Goal: Task Accomplishment & Management: Use online tool/utility

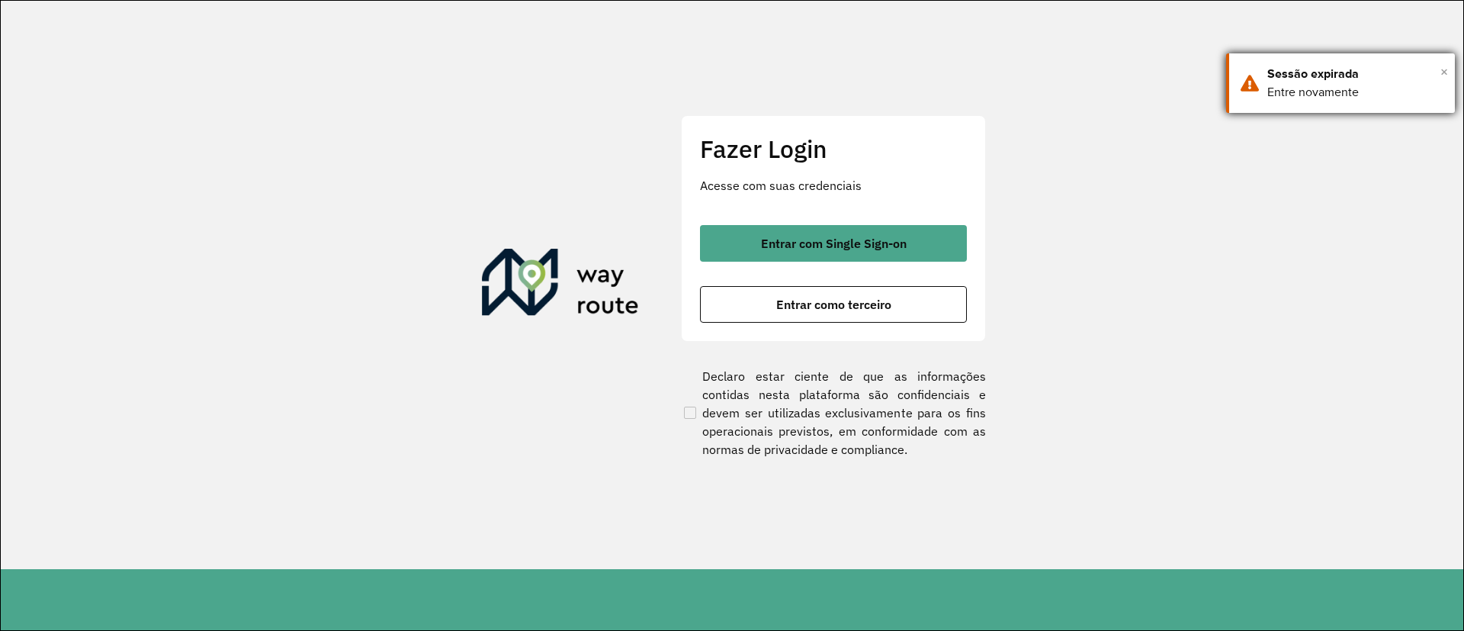
click at [1444, 71] on span "×" at bounding box center [1445, 71] width 8 height 23
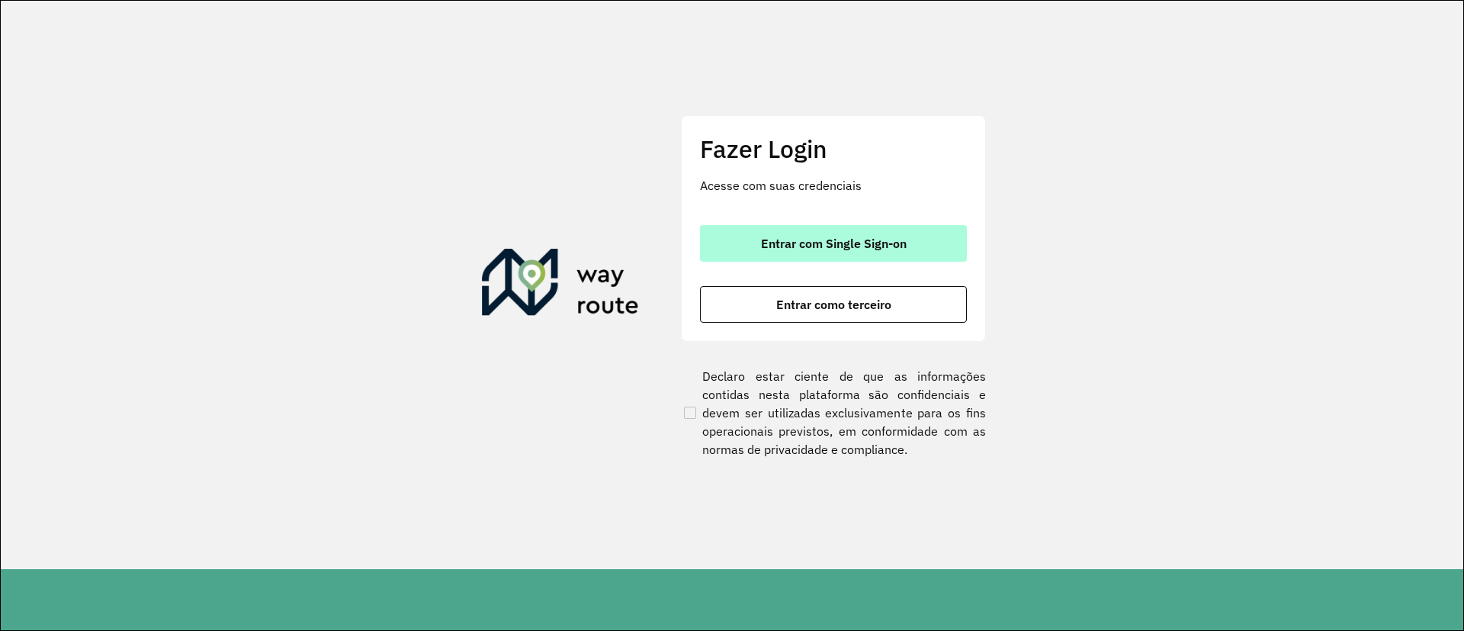
click at [856, 234] on button "Entrar com Single Sign-on" at bounding box center [833, 243] width 267 height 37
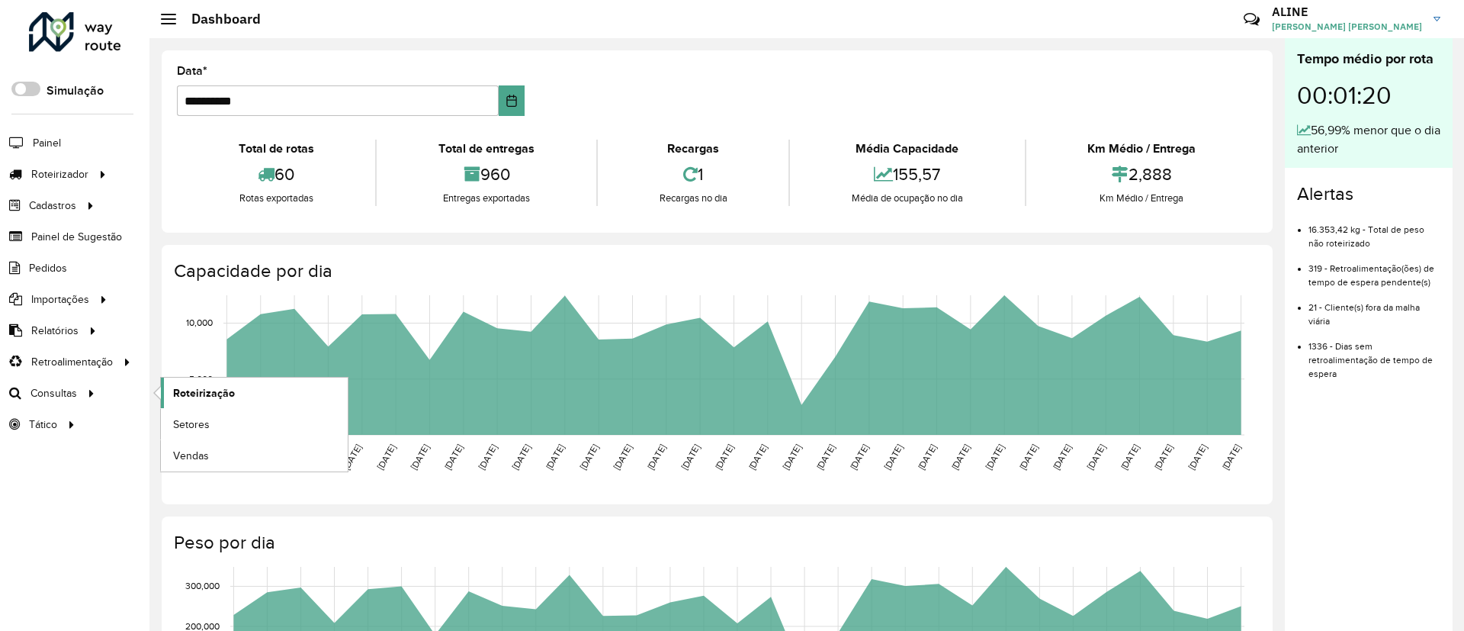
click at [214, 391] on span "Roteirização" at bounding box center [204, 393] width 62 height 16
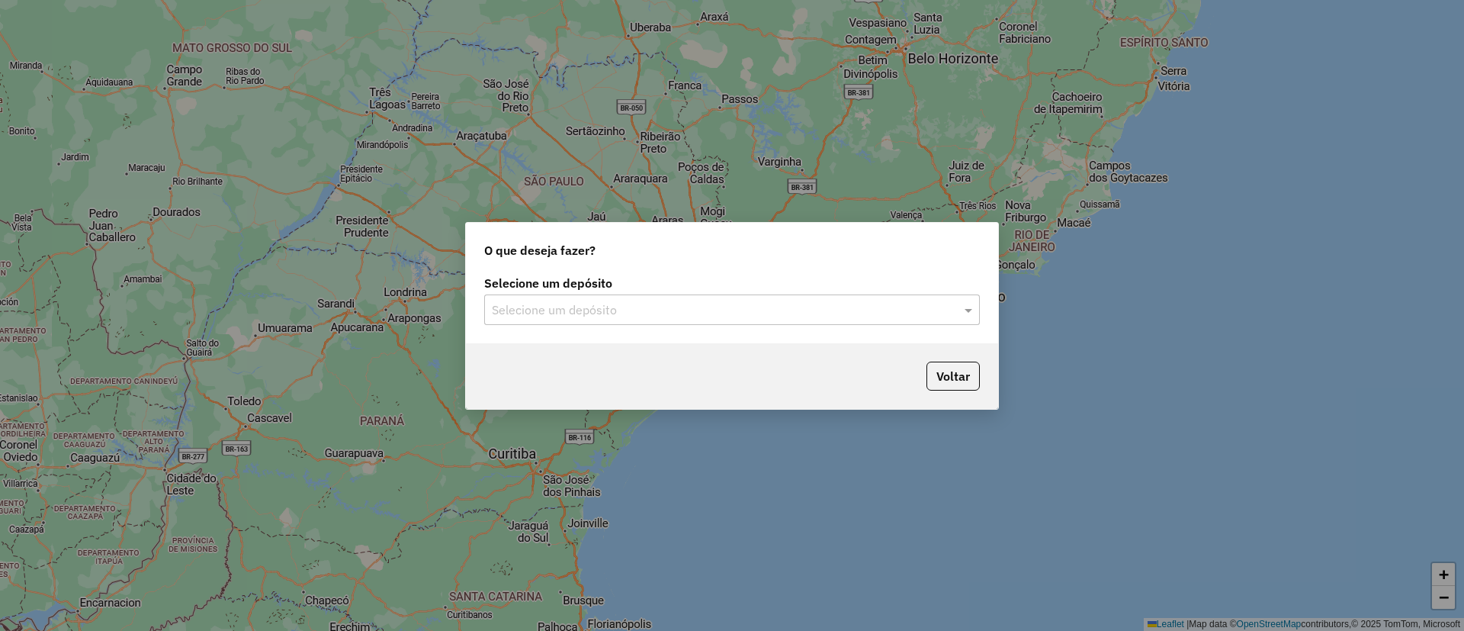
click at [648, 311] on input "text" at bounding box center [717, 310] width 450 height 18
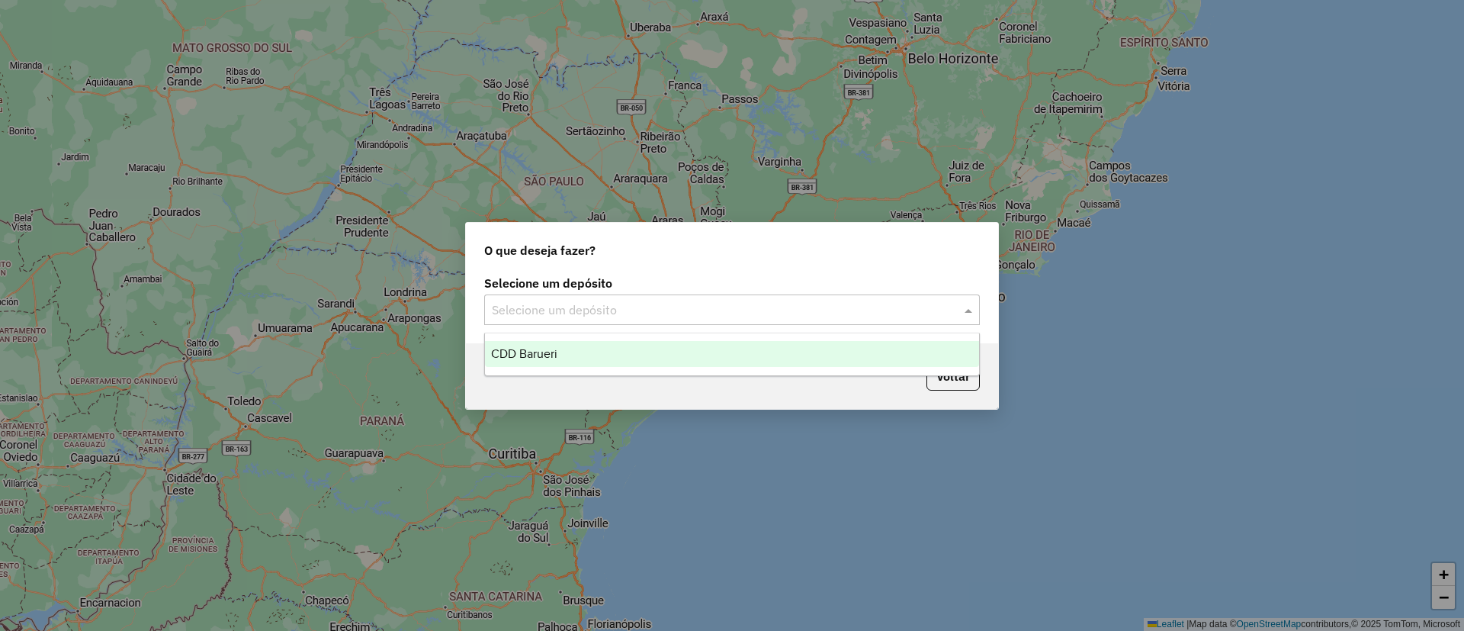
click at [589, 339] on ng-dropdown-panel "CDD Barueri" at bounding box center [732, 354] width 496 height 43
click at [596, 350] on div "CDD Barueri" at bounding box center [732, 354] width 494 height 26
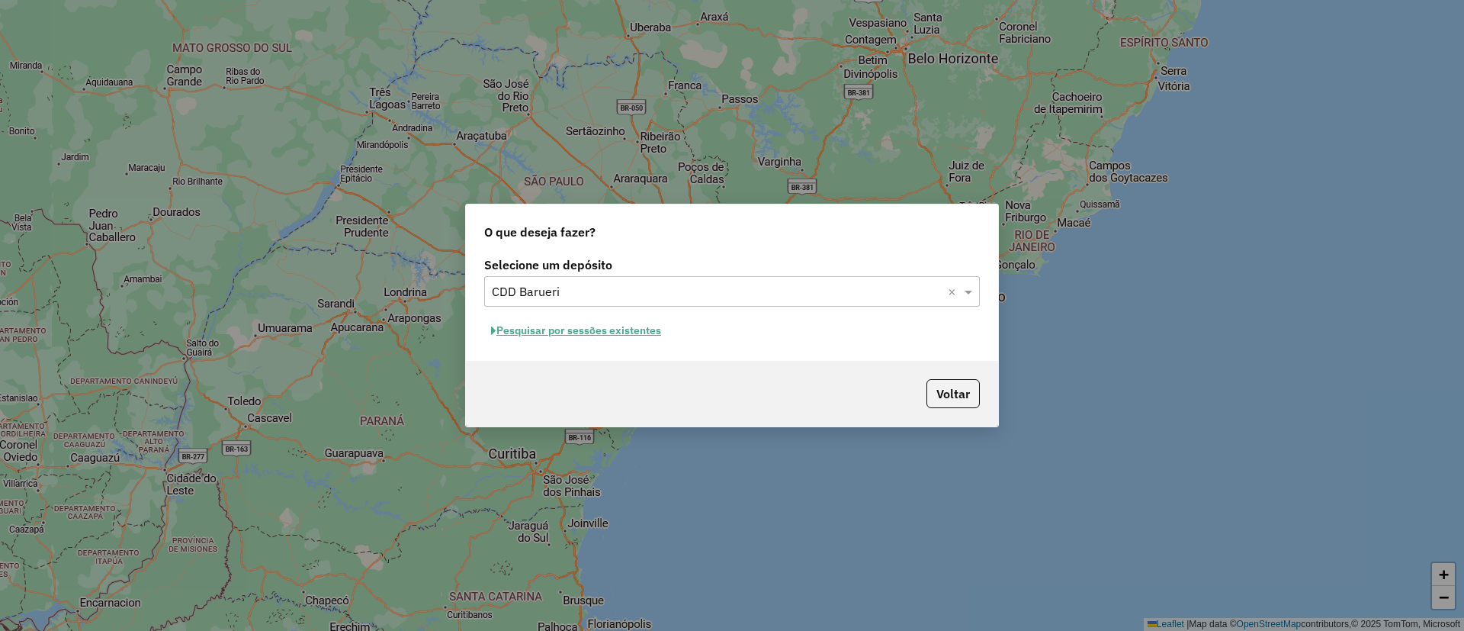
click at [622, 324] on button "Pesquisar por sessões existentes" at bounding box center [576, 331] width 184 height 24
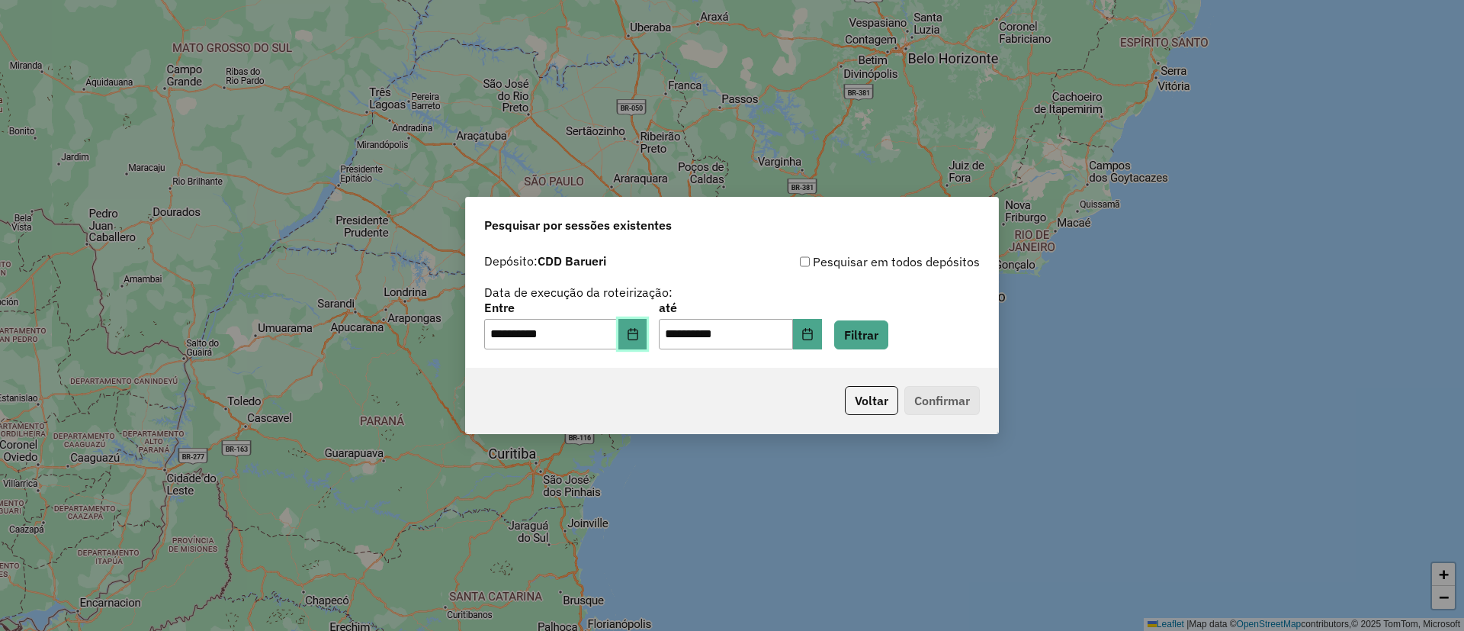
click at [639, 339] on icon "Choose Date" at bounding box center [633, 334] width 12 height 12
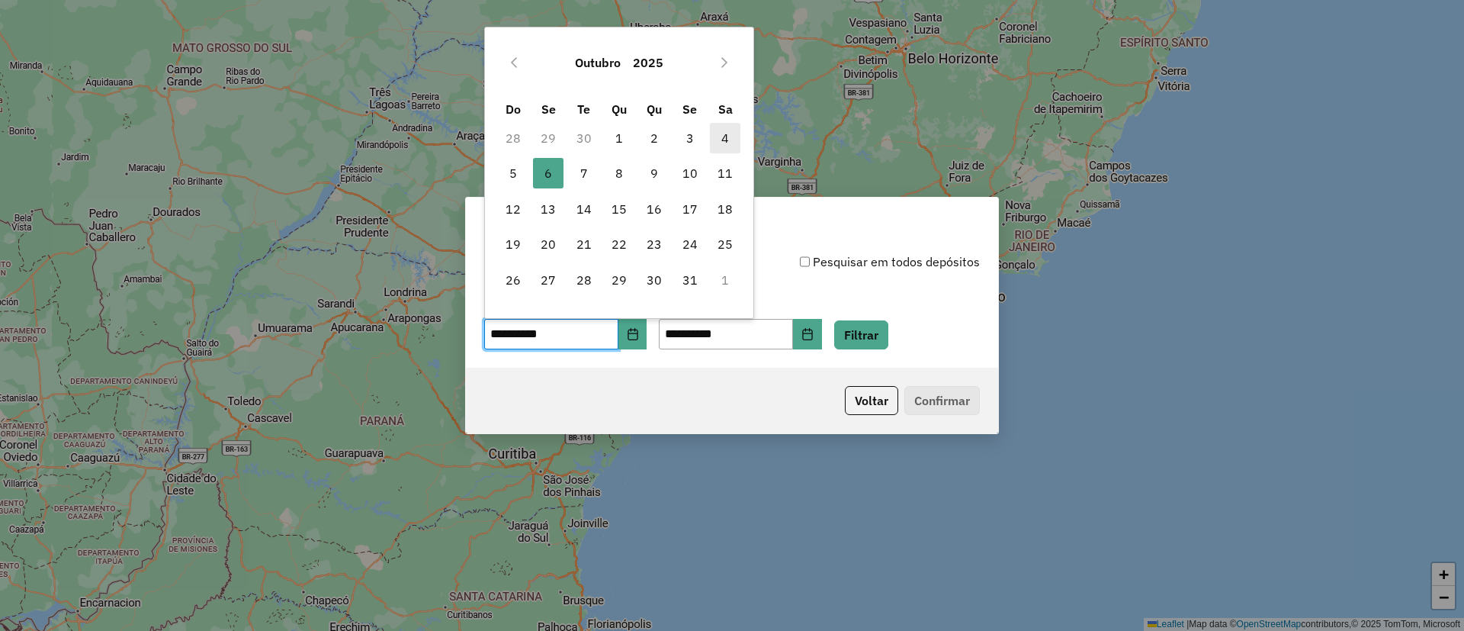
click at [725, 139] on span "4" at bounding box center [725, 138] width 31 height 31
type input "**********"
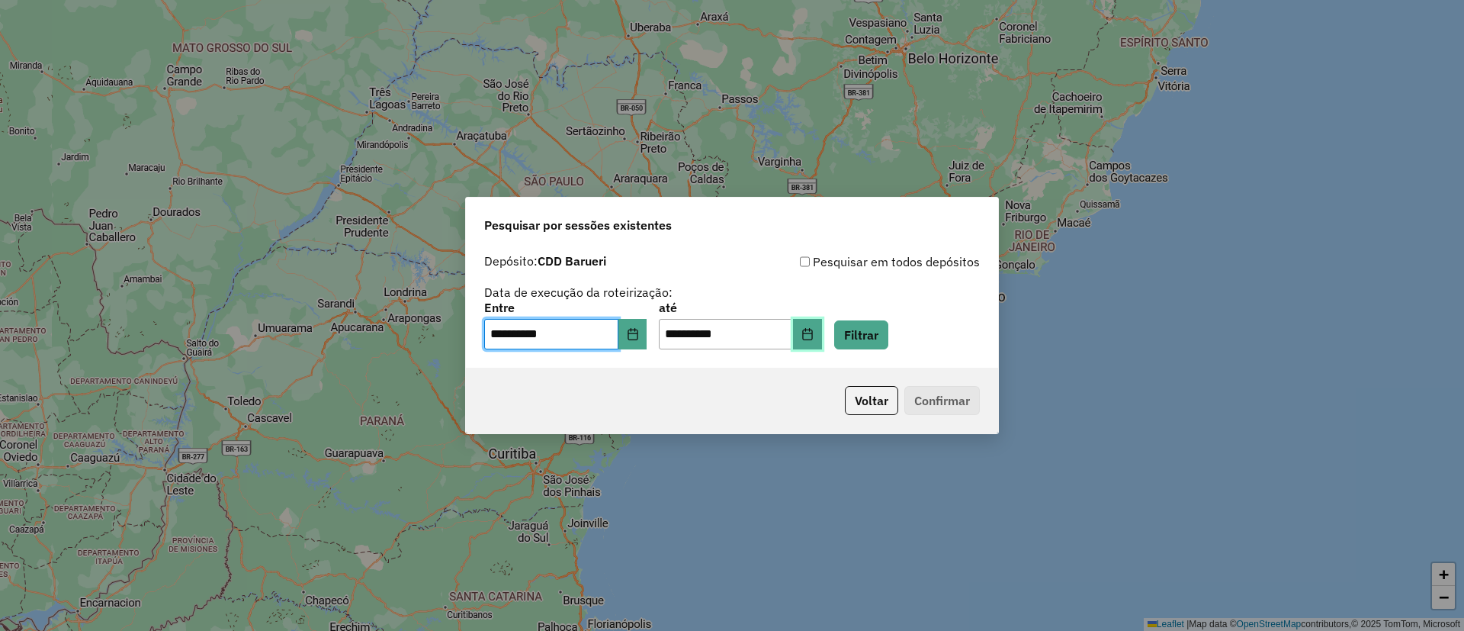
click at [821, 334] on button "Choose Date" at bounding box center [807, 334] width 29 height 31
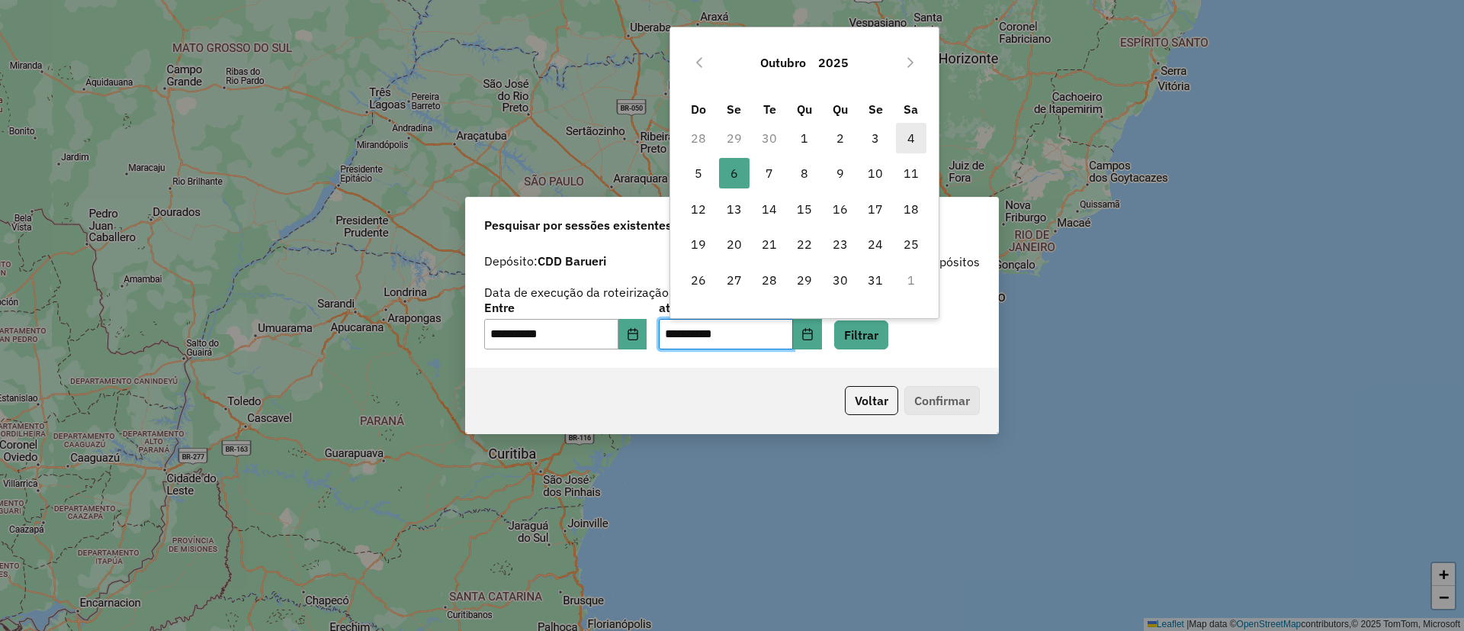
click at [908, 133] on span "4" at bounding box center [911, 138] width 31 height 31
type input "**********"
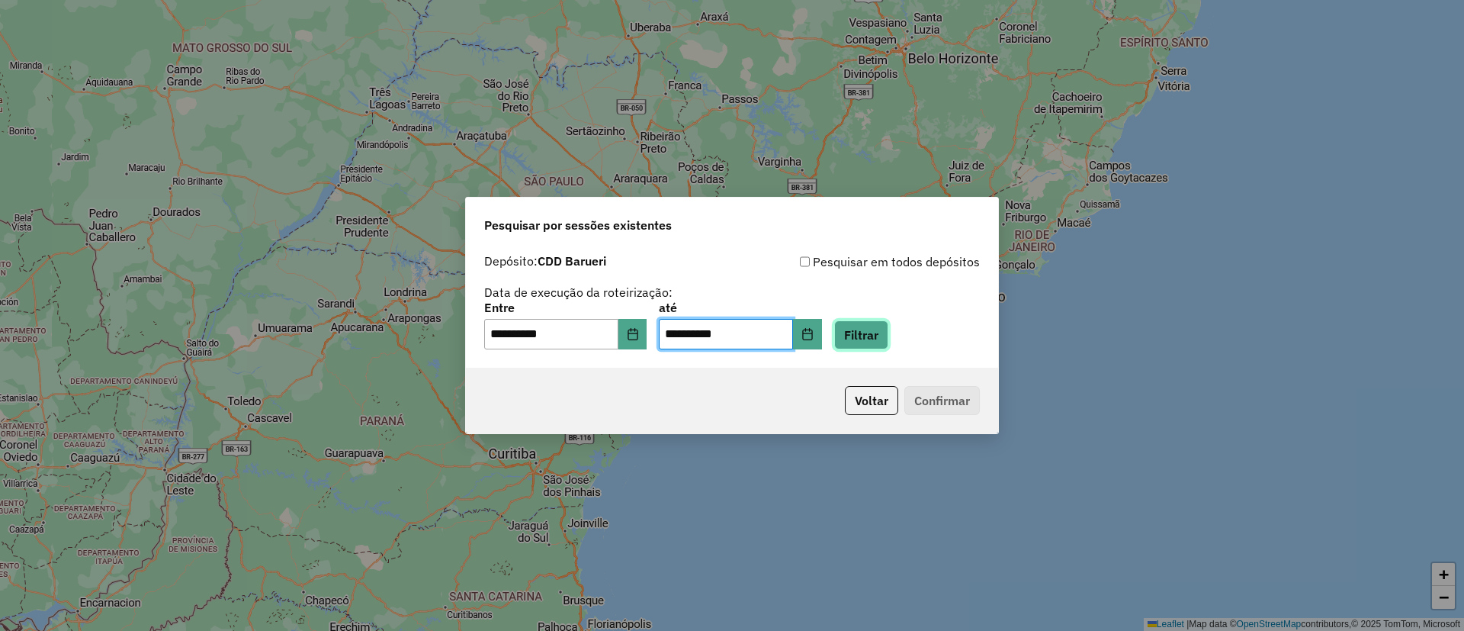
click at [885, 338] on button "Filtrar" at bounding box center [861, 334] width 54 height 29
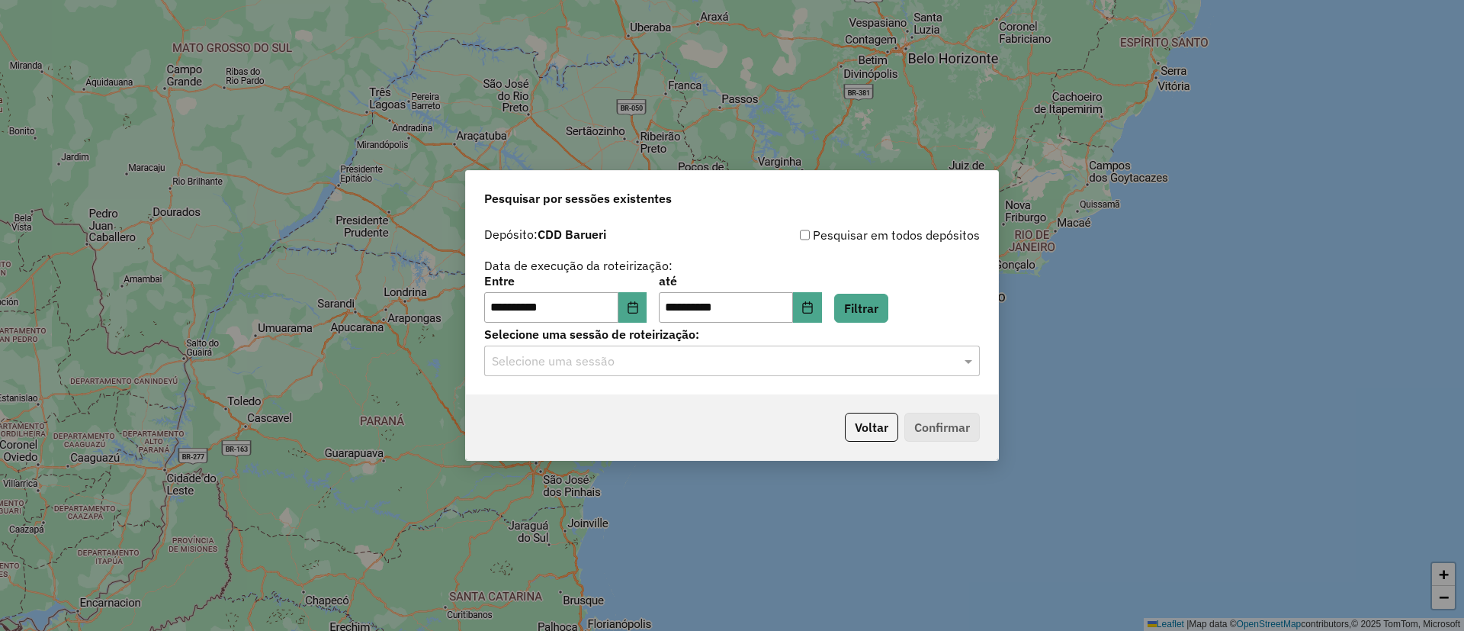
click at [782, 350] on div "Selecione uma sessão" at bounding box center [732, 360] width 496 height 31
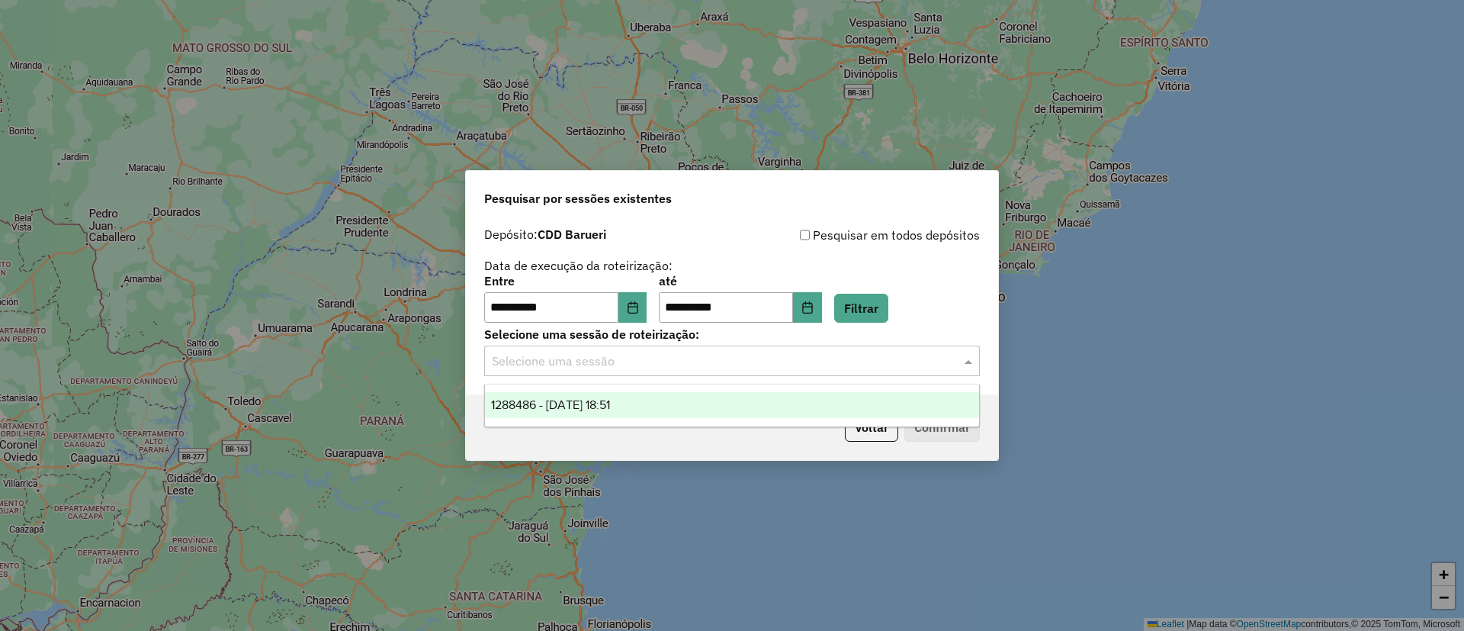
click at [610, 403] on span "1288486 - 04/10/2025 18:51" at bounding box center [550, 404] width 119 height 13
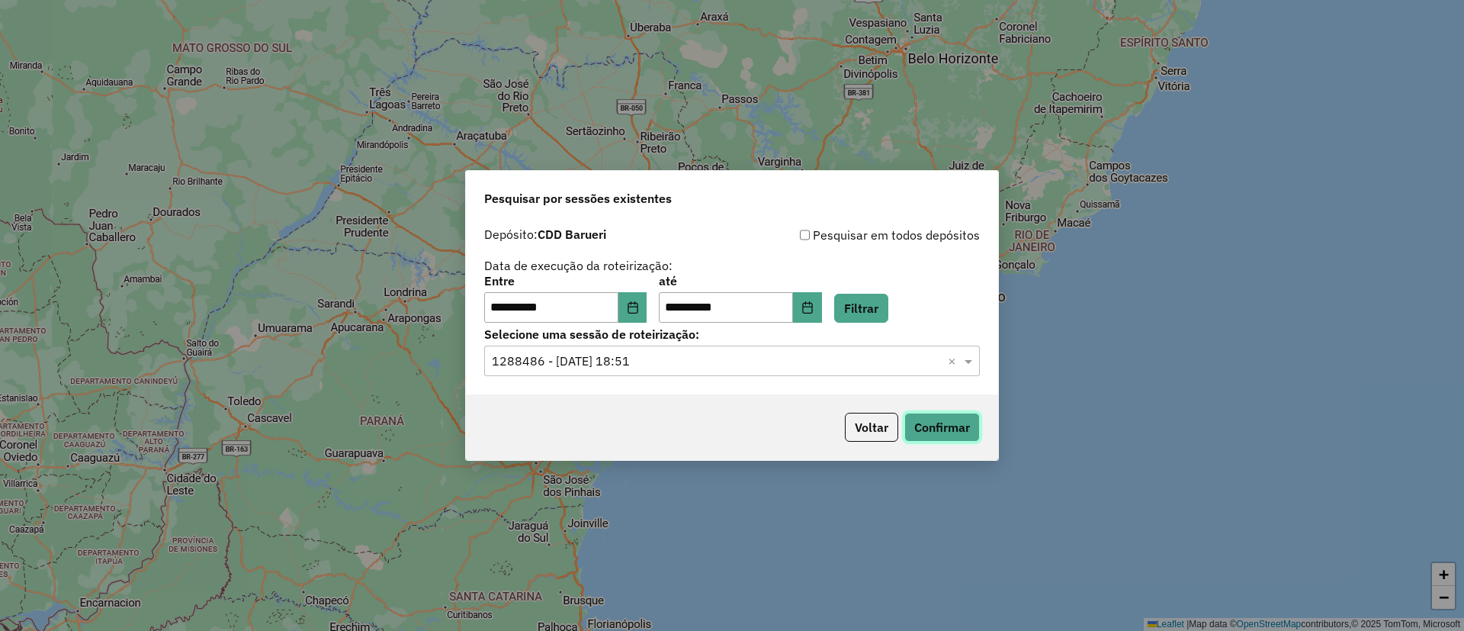
click at [958, 434] on button "Confirmar" at bounding box center [943, 427] width 76 height 29
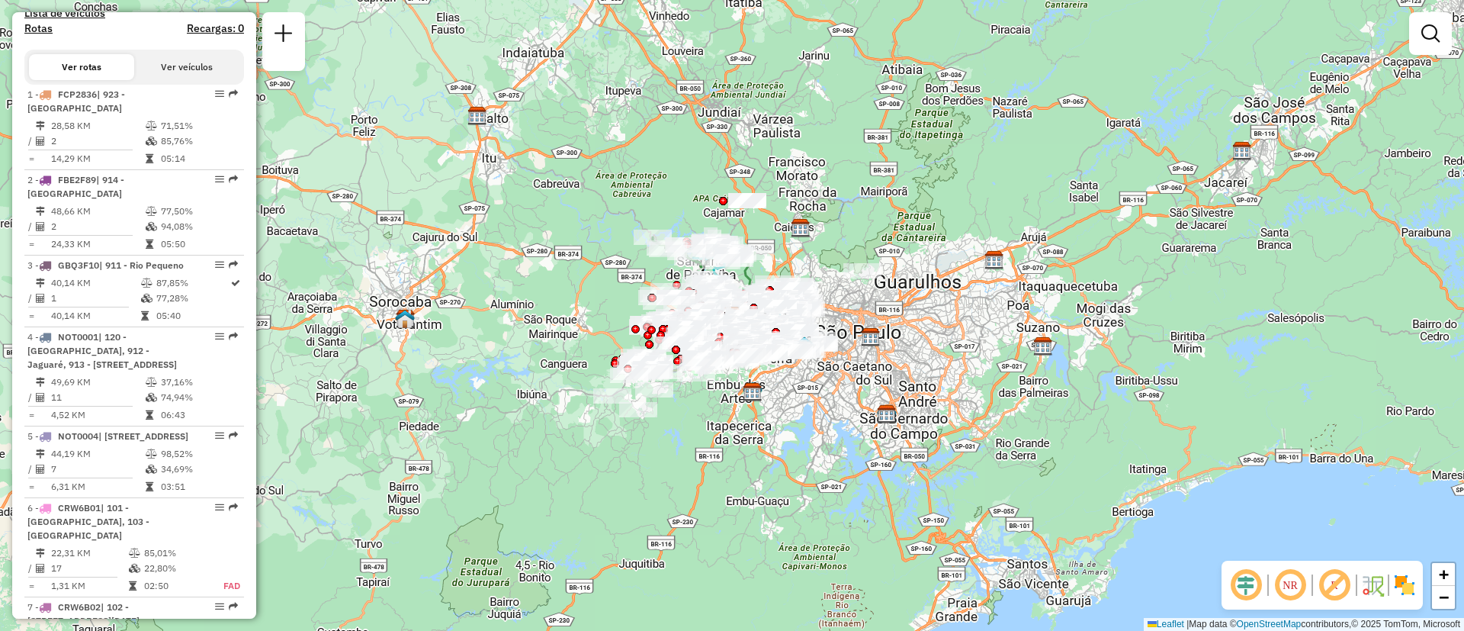
scroll to position [572, 0]
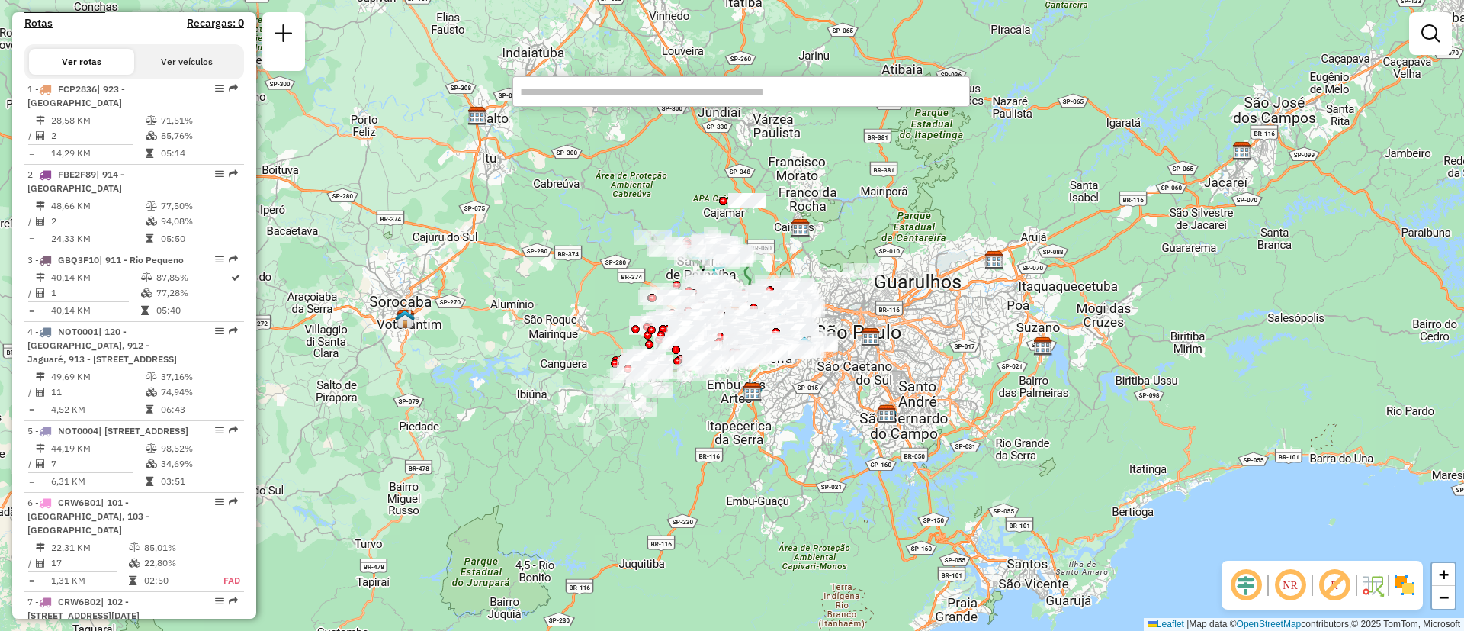
click at [586, 85] on input "text" at bounding box center [742, 91] width 458 height 31
paste input "*******"
drag, startPoint x: 619, startPoint y: 91, endPoint x: 446, endPoint y: 94, distance: 172.4
click at [446, 94] on hb-router-mapa "Informações da Sessão 1288486 - [DATE] Criação: [DATE] 18:51 Desbloquear Sessão…" at bounding box center [732, 315] width 1464 height 631
paste input "text"
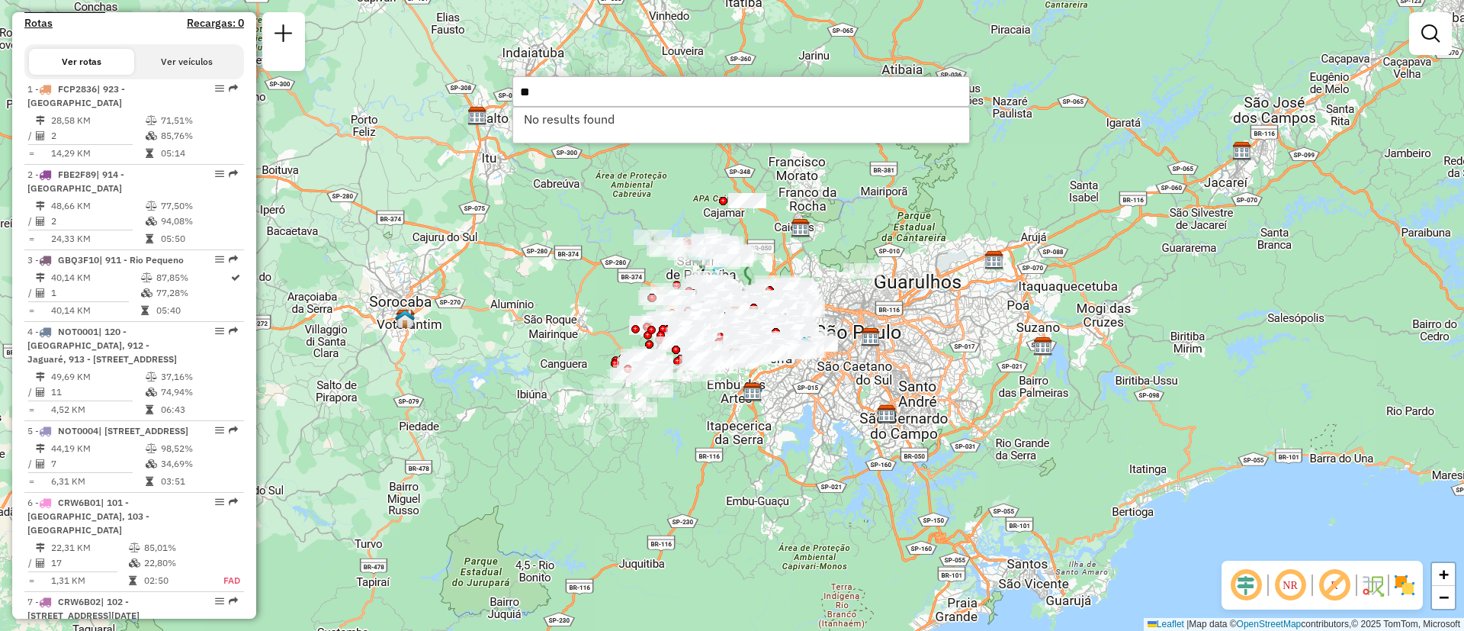
type input "*"
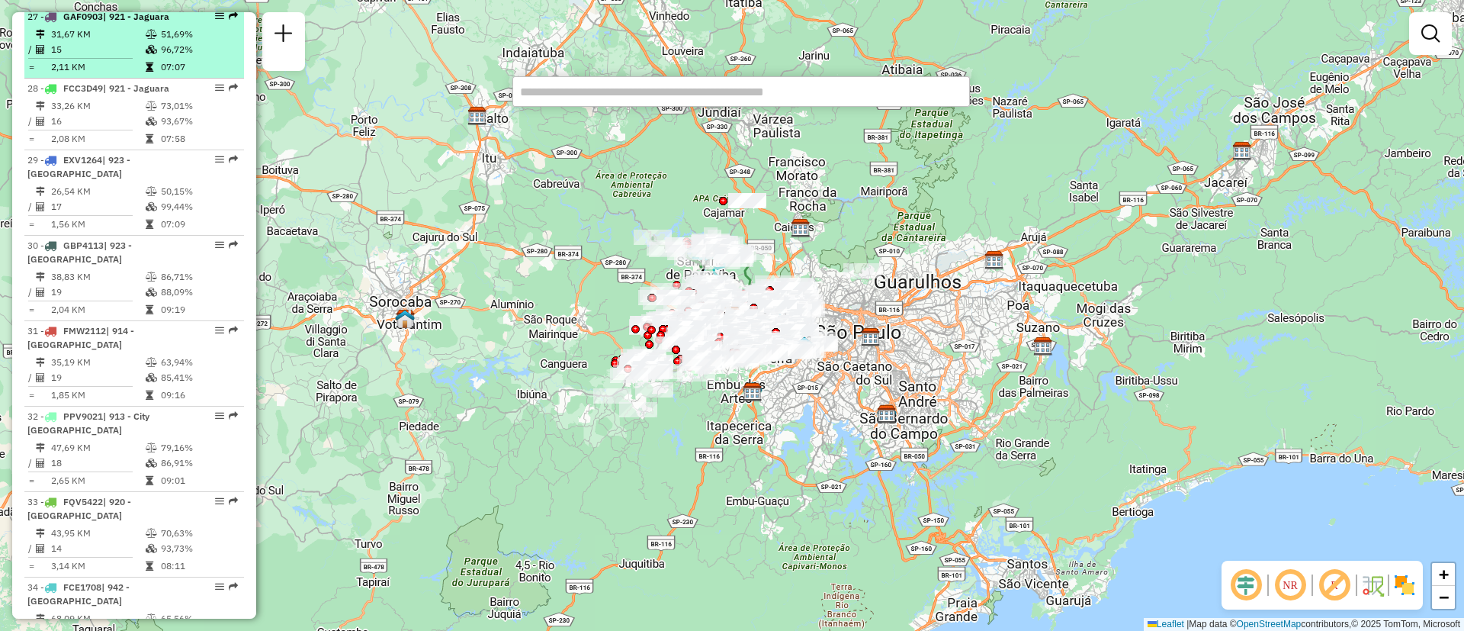
scroll to position [2974, 0]
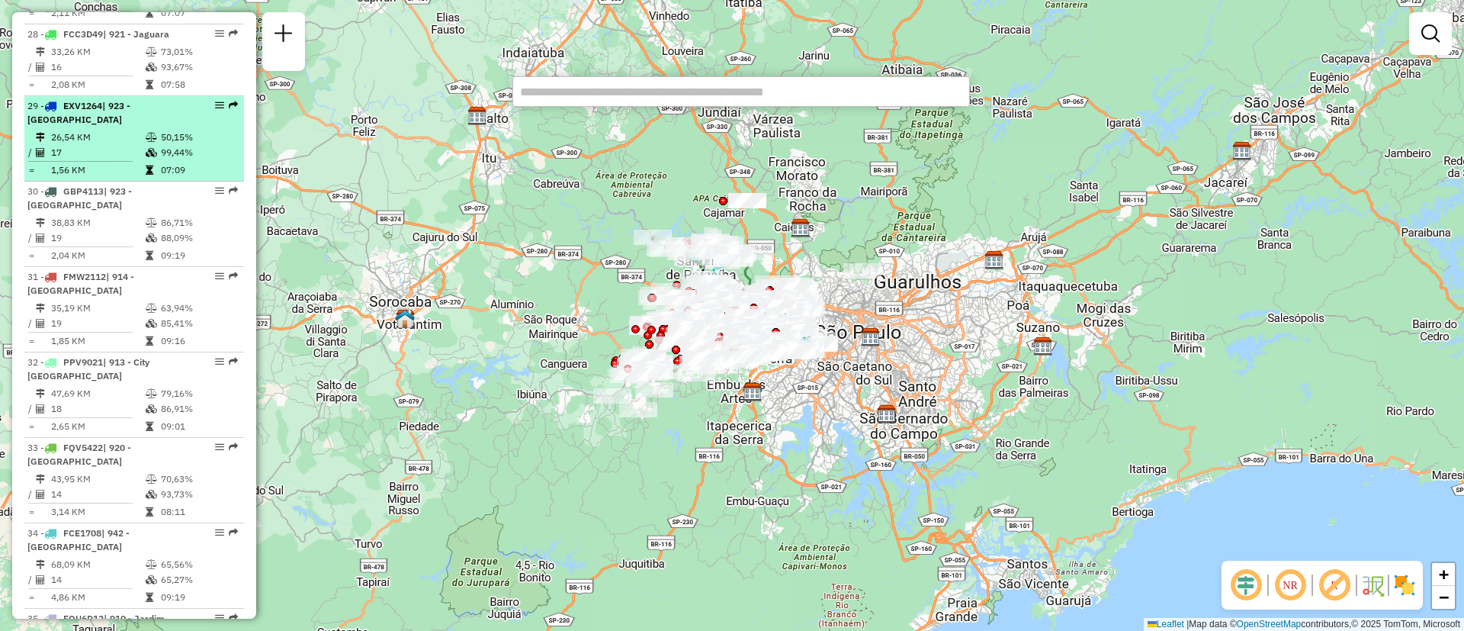
click at [213, 127] on div "29 - EXV1264 | 923 - [GEOGRAPHIC_DATA]" at bounding box center [134, 112] width 214 height 27
select select "**********"
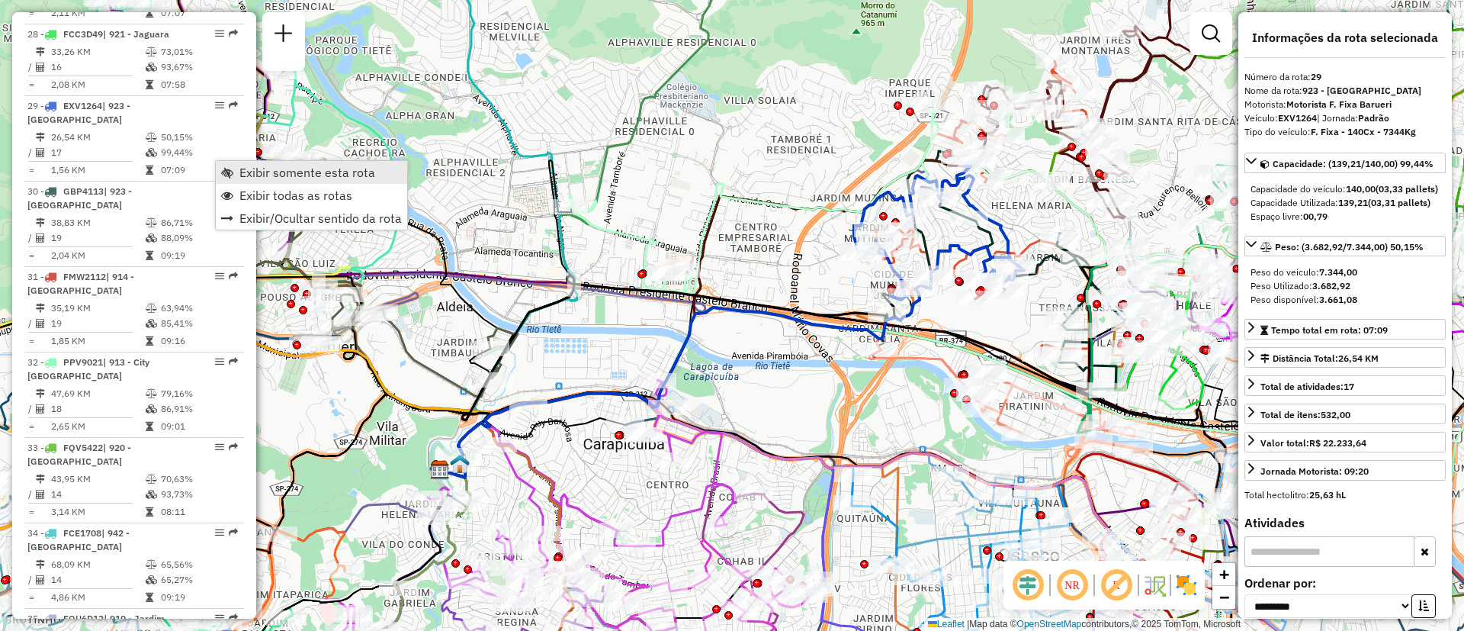
click at [256, 172] on span "Exibir somente esta rota" at bounding box center [307, 172] width 136 height 12
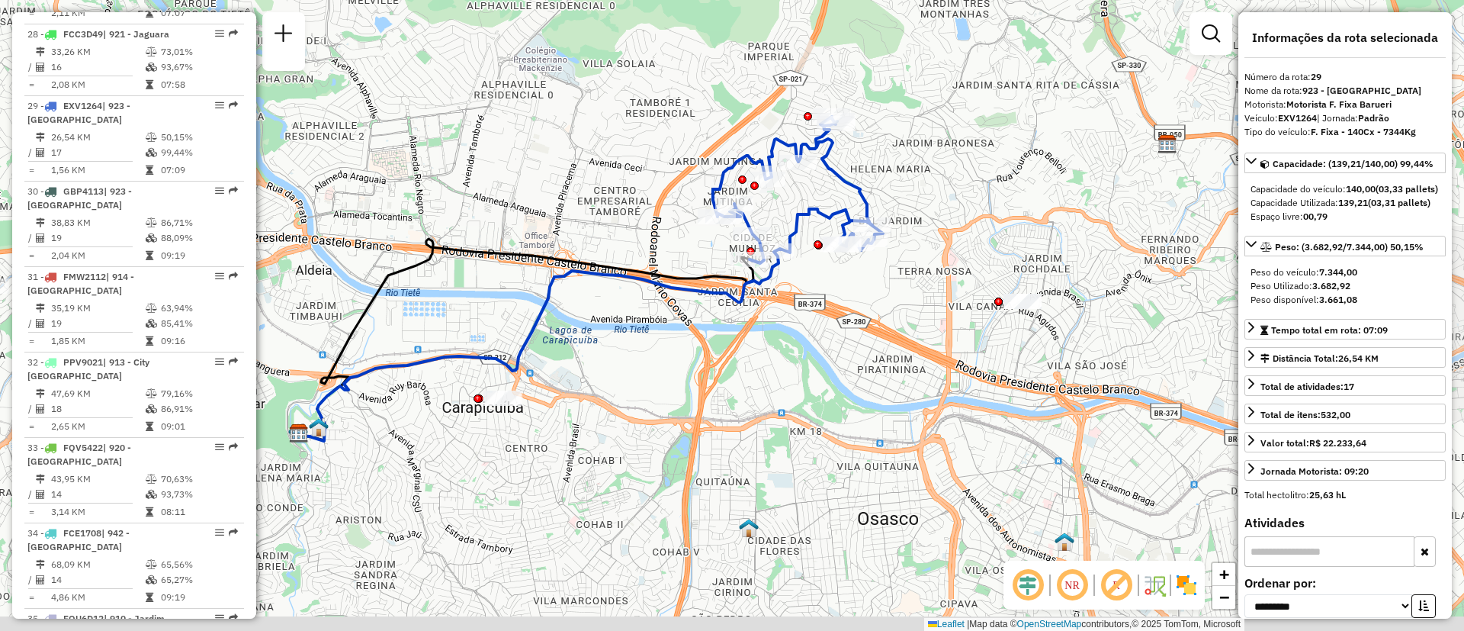
drag, startPoint x: 1058, startPoint y: 314, endPoint x: 918, endPoint y: 278, distance: 144.3
click at [918, 278] on div "Janela de atendimento Grade de atendimento Capacidade Transportadoras Veículos …" at bounding box center [732, 315] width 1464 height 631
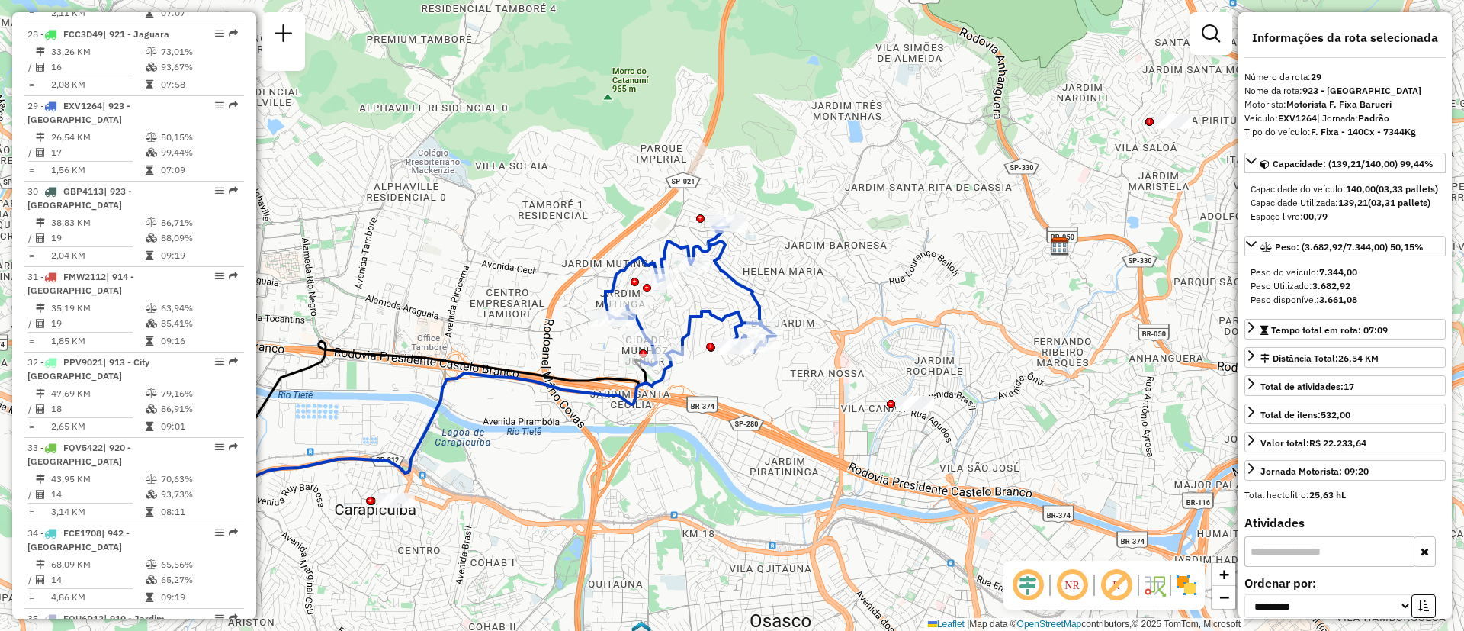
drag, startPoint x: 905, startPoint y: 313, endPoint x: 801, endPoint y: 410, distance: 142.5
click at [801, 410] on div "Janela de atendimento Grade de atendimento Capacidade Transportadoras Veículos …" at bounding box center [732, 315] width 1464 height 631
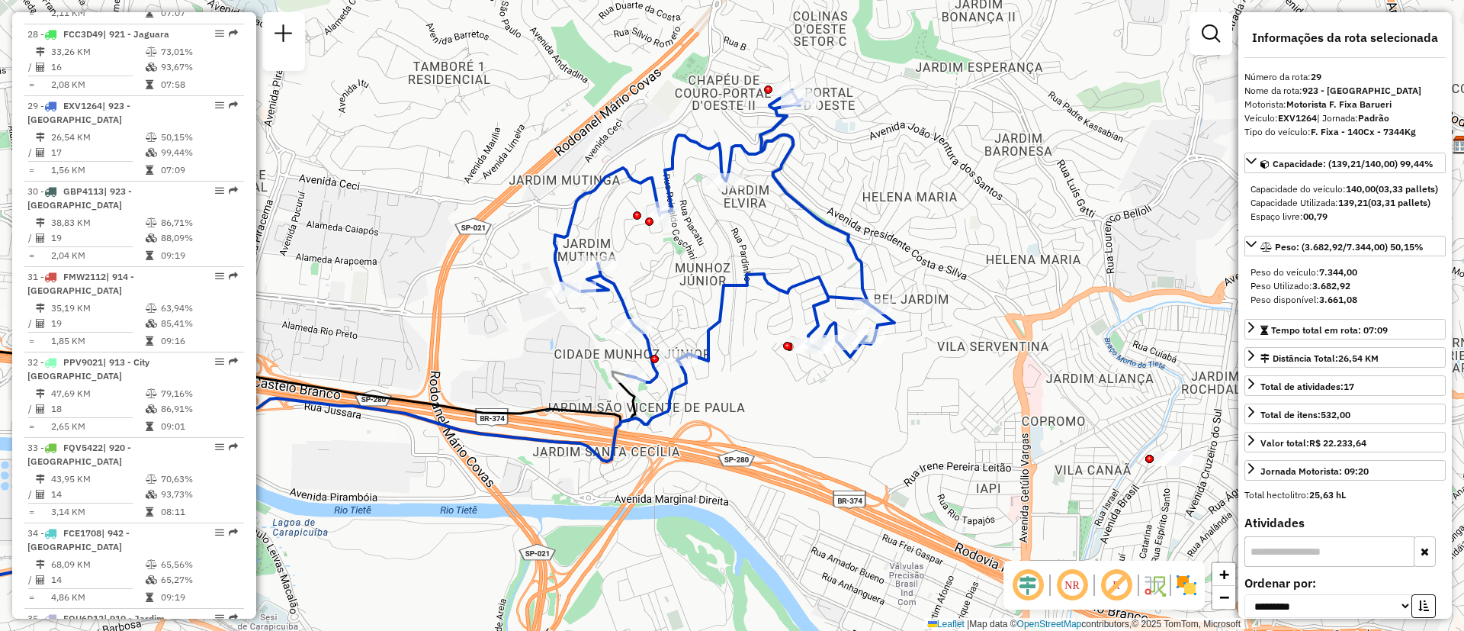
drag, startPoint x: 712, startPoint y: 359, endPoint x: 791, endPoint y: 389, distance: 84.0
click at [791, 389] on div "Janela de atendimento Grade de atendimento Capacidade Transportadoras Veículos …" at bounding box center [732, 315] width 1464 height 631
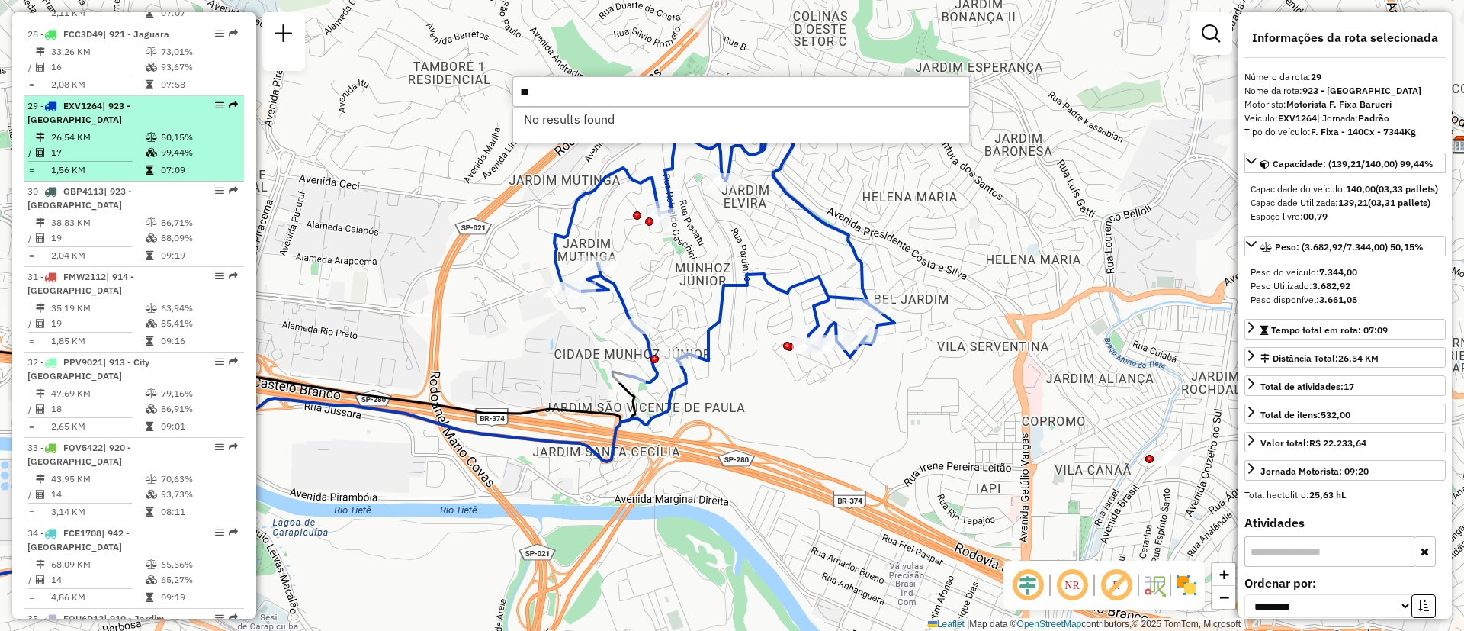
type input "*"
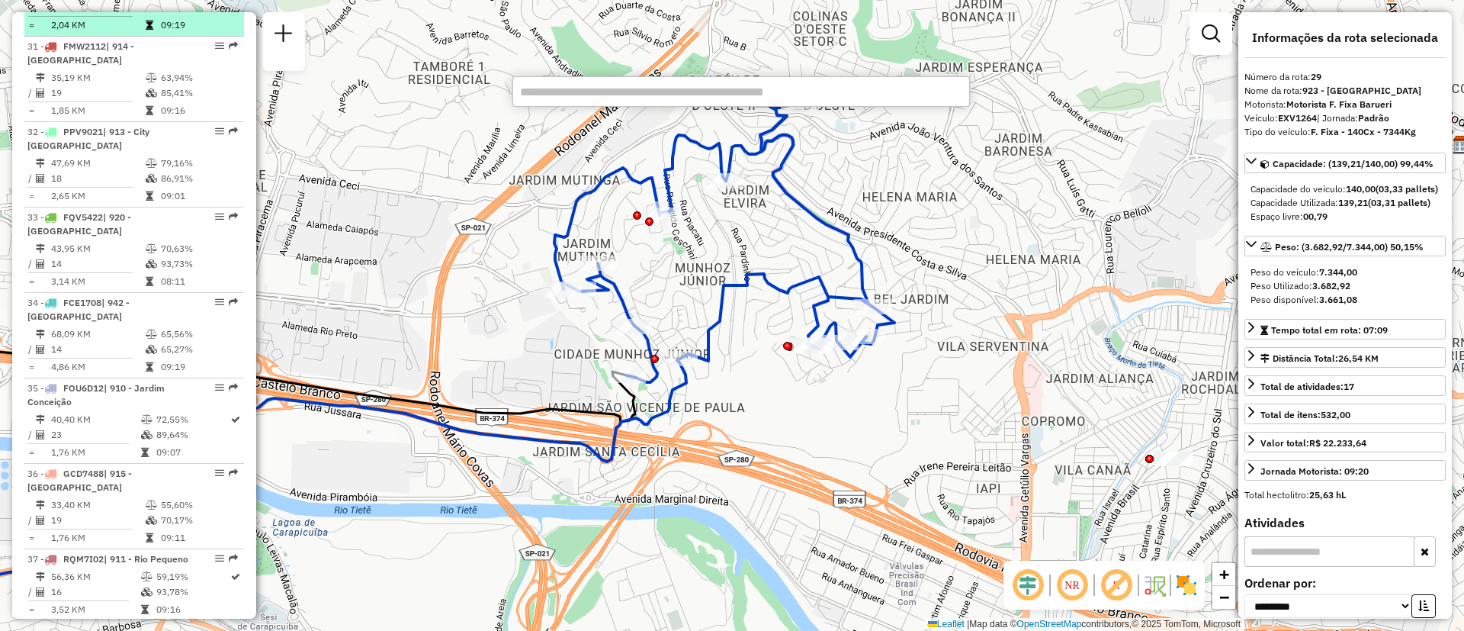
scroll to position [3318, 0]
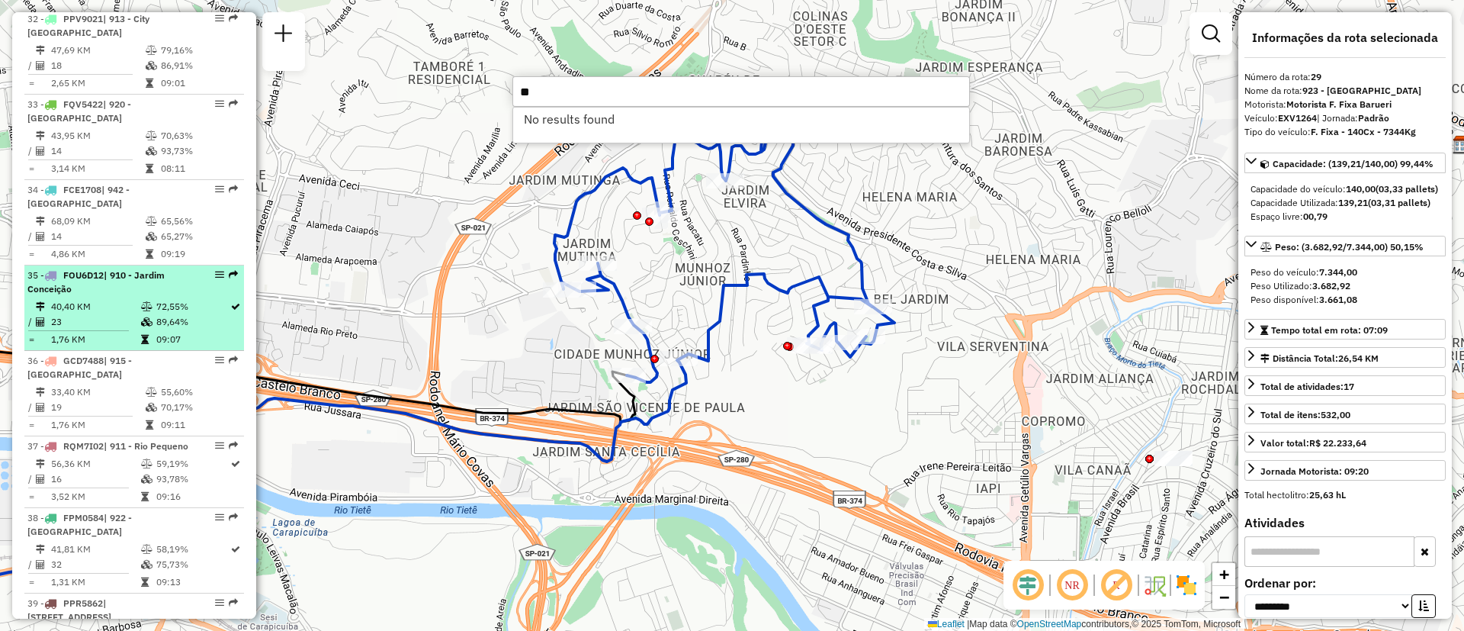
type input "*"
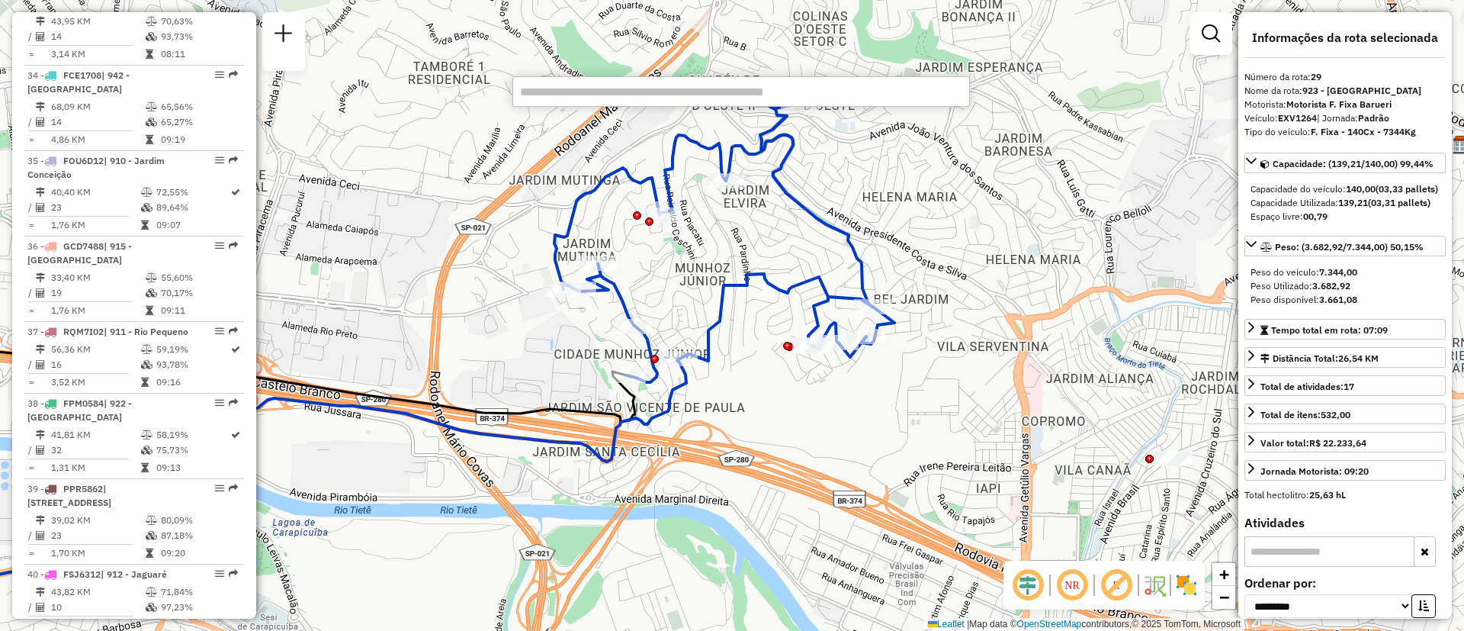
scroll to position [3546, 0]
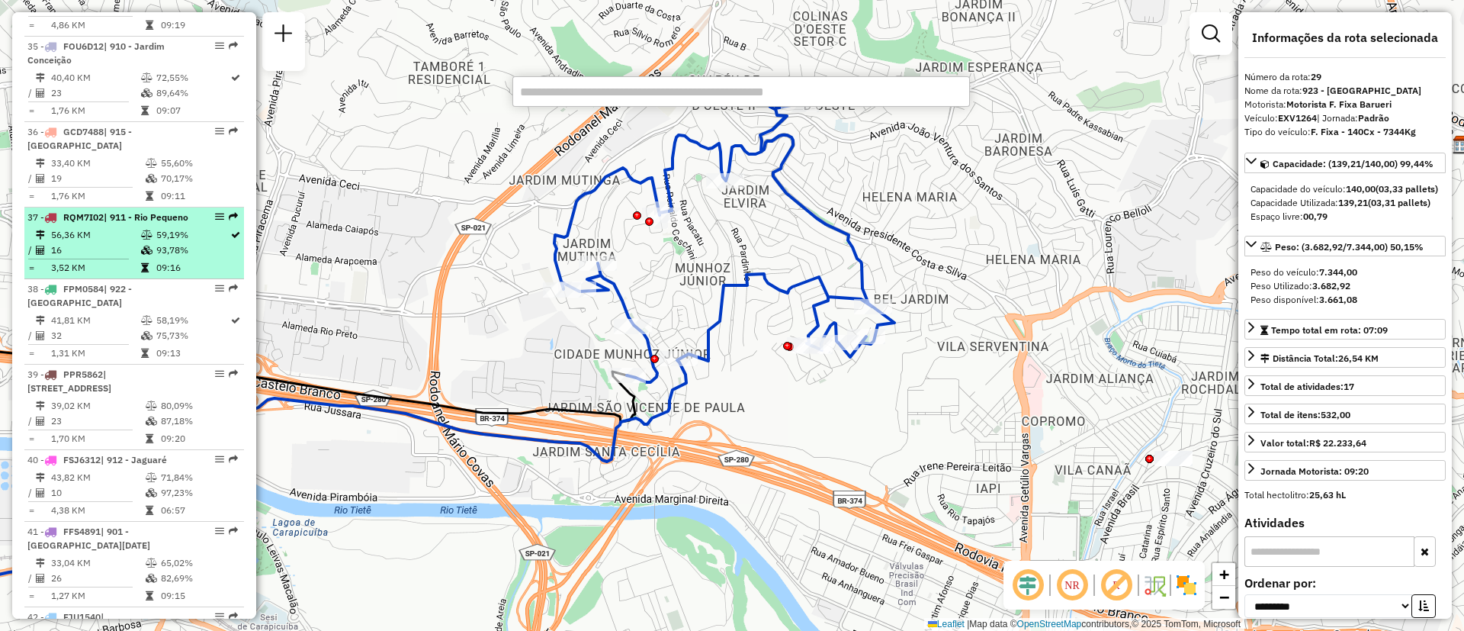
click at [217, 221] on em at bounding box center [219, 216] width 9 height 9
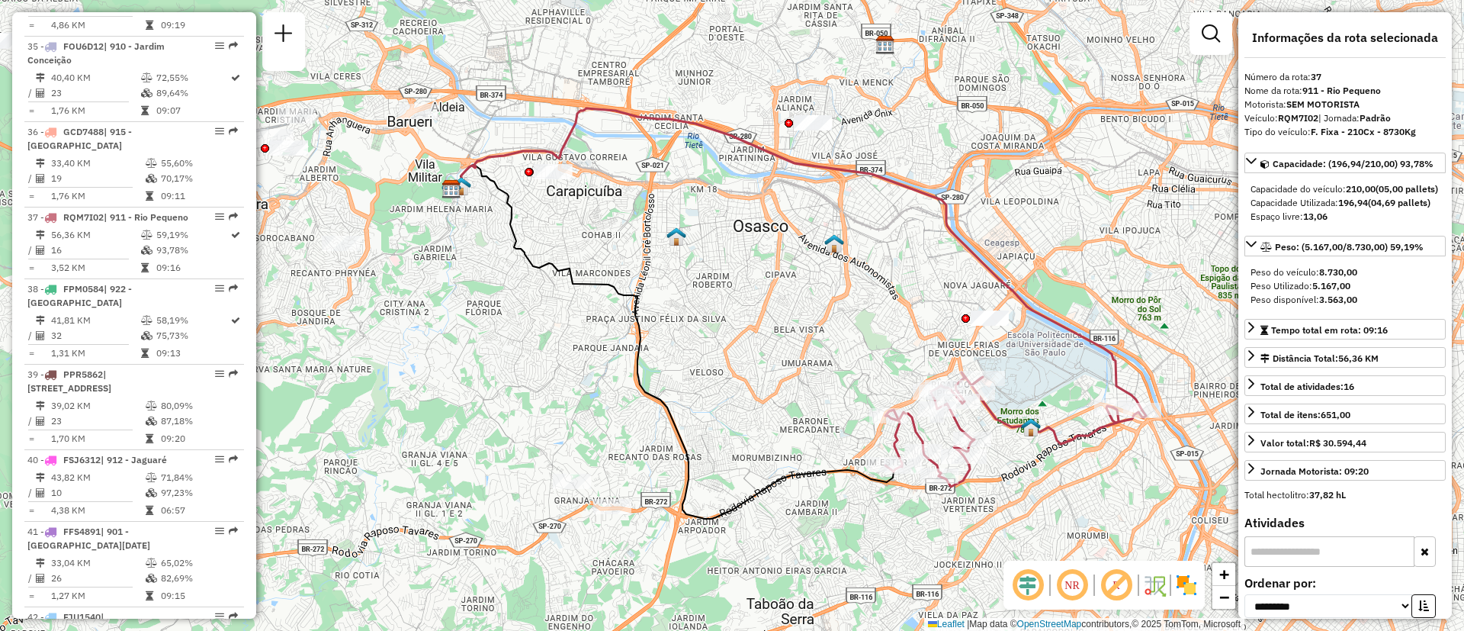
drag, startPoint x: 468, startPoint y: 307, endPoint x: 534, endPoint y: 305, distance: 66.4
click at [534, 305] on div "Janela de atendimento Grade de atendimento Capacidade Transportadoras Veículos …" at bounding box center [732, 315] width 1464 height 631
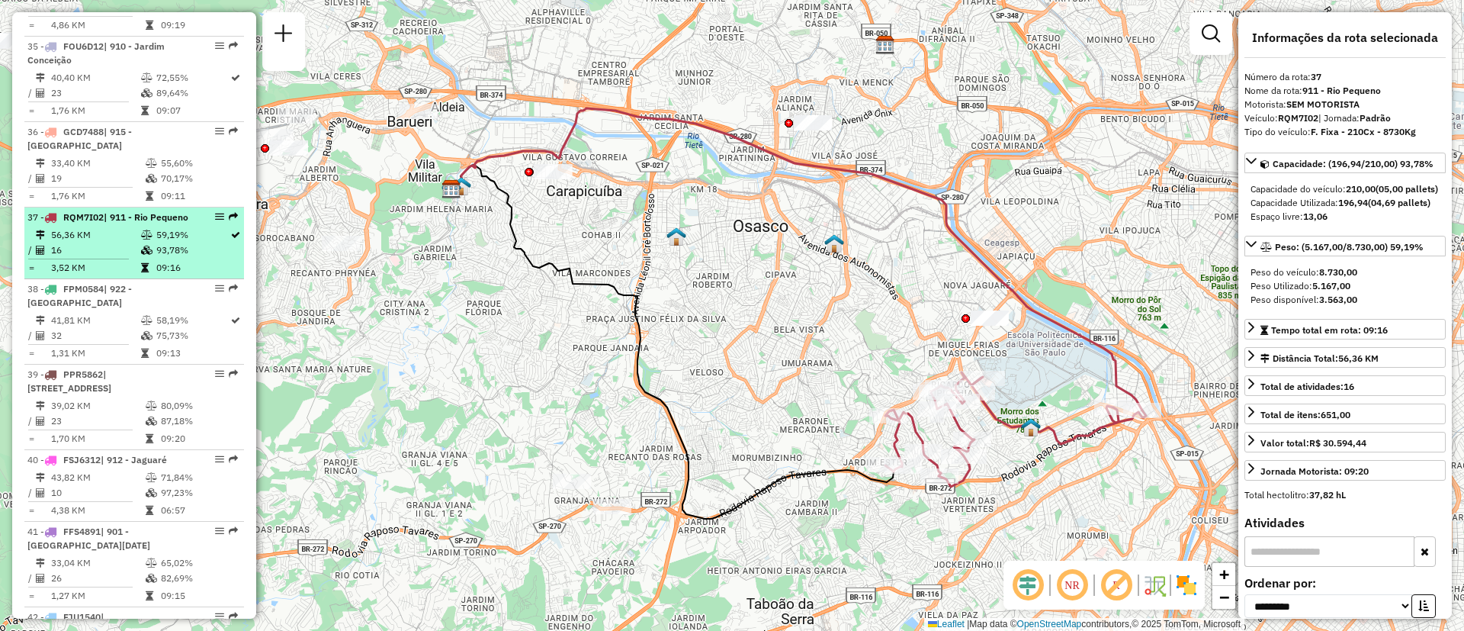
click at [72, 223] on span "RQM7I02" at bounding box center [83, 216] width 40 height 11
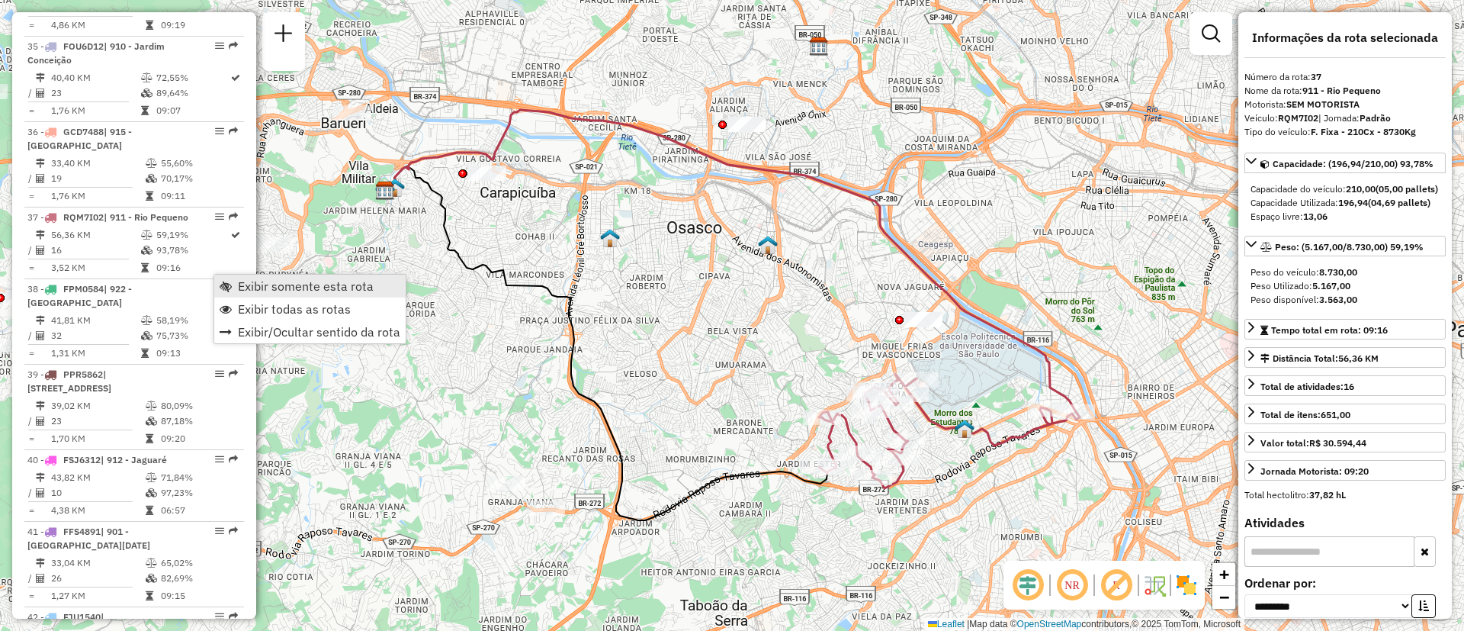
click at [266, 289] on span "Exibir somente esta rota" at bounding box center [306, 286] width 136 height 12
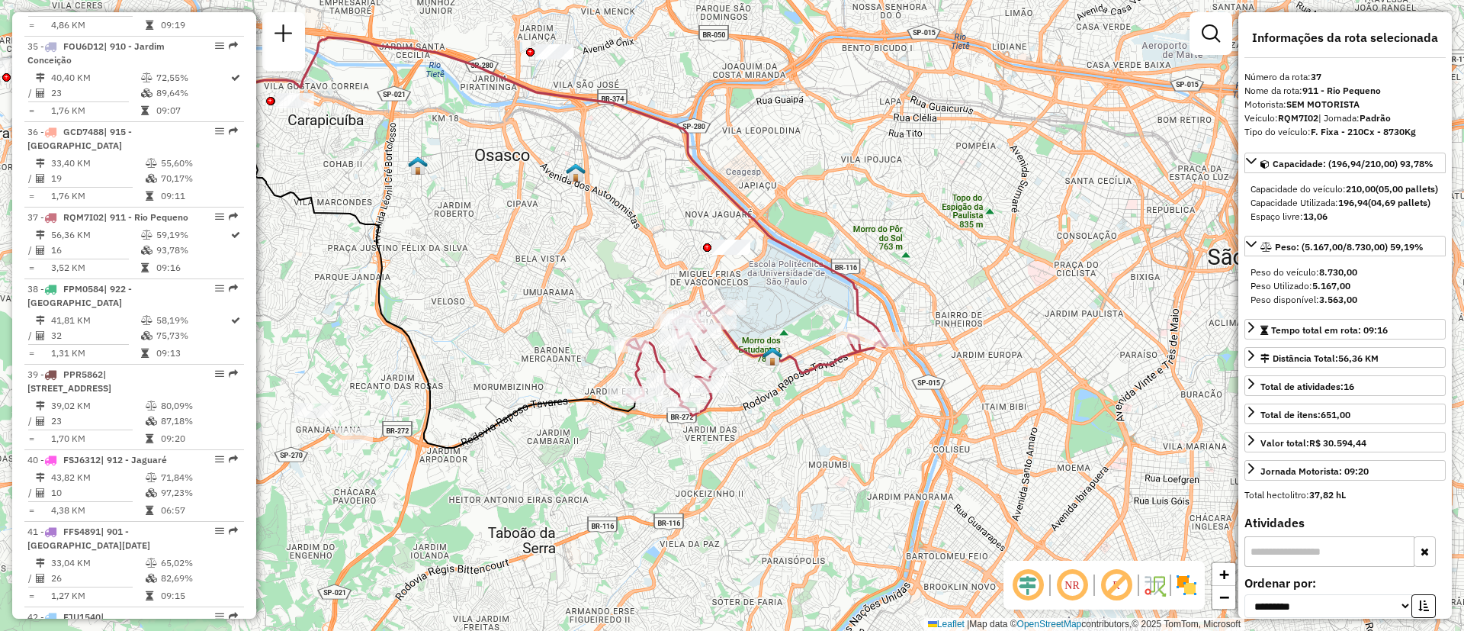
drag, startPoint x: 653, startPoint y: 353, endPoint x: 422, endPoint y: 284, distance: 241.1
click at [422, 284] on div "Janela de atendimento Grade de atendimento Capacidade Transportadoras Veículos …" at bounding box center [732, 315] width 1464 height 631
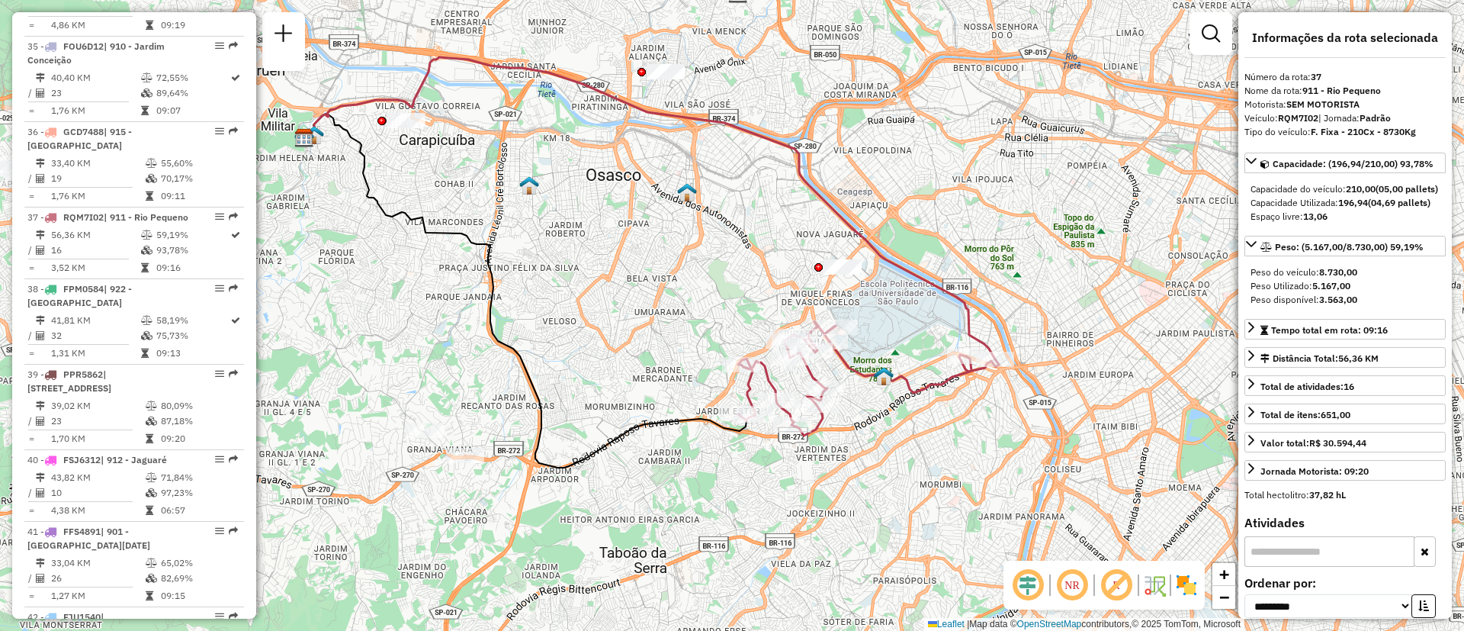
drag, startPoint x: 474, startPoint y: 291, endPoint x: 586, endPoint y: 310, distance: 113.1
click at [586, 310] on div "Janela de atendimento Grade de atendimento Capacidade Transportadoras Veículos …" at bounding box center [732, 315] width 1464 height 631
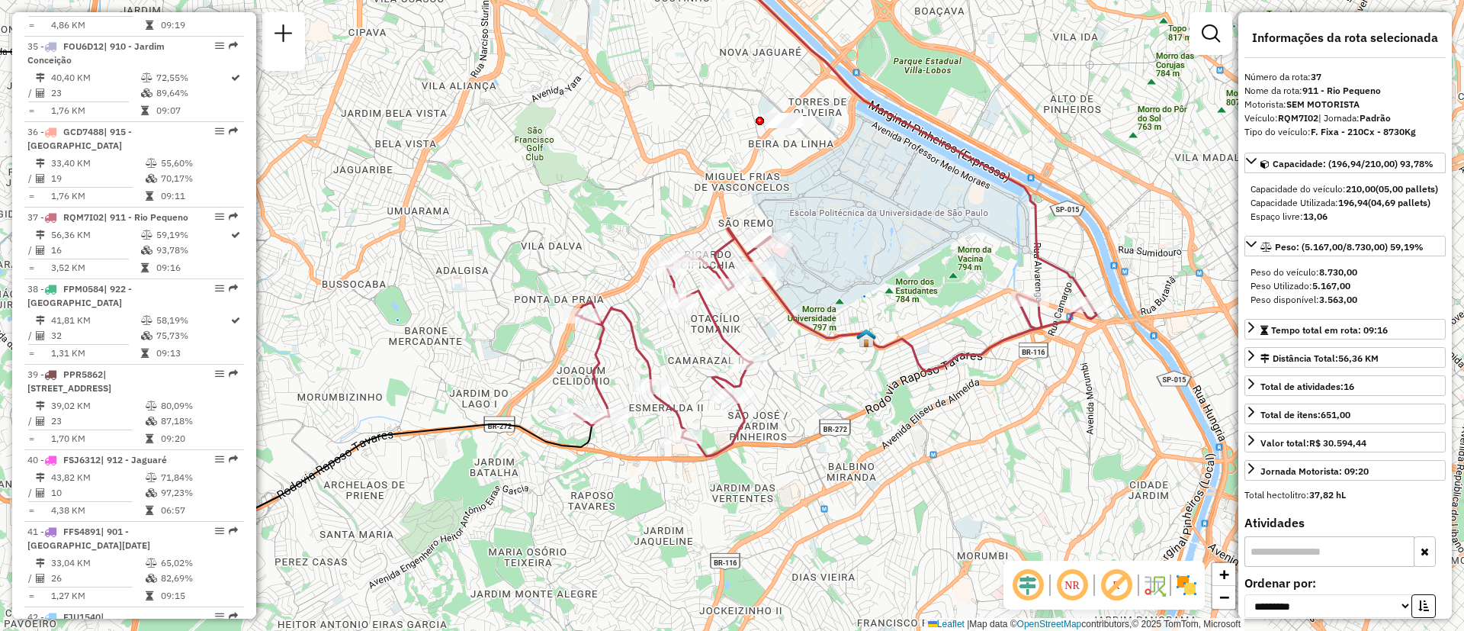
drag, startPoint x: 702, startPoint y: 355, endPoint x: 435, endPoint y: 319, distance: 268.6
click at [435, 319] on div "Janela de atendimento Grade de atendimento Capacidade Transportadoras Veículos …" at bounding box center [732, 315] width 1464 height 631
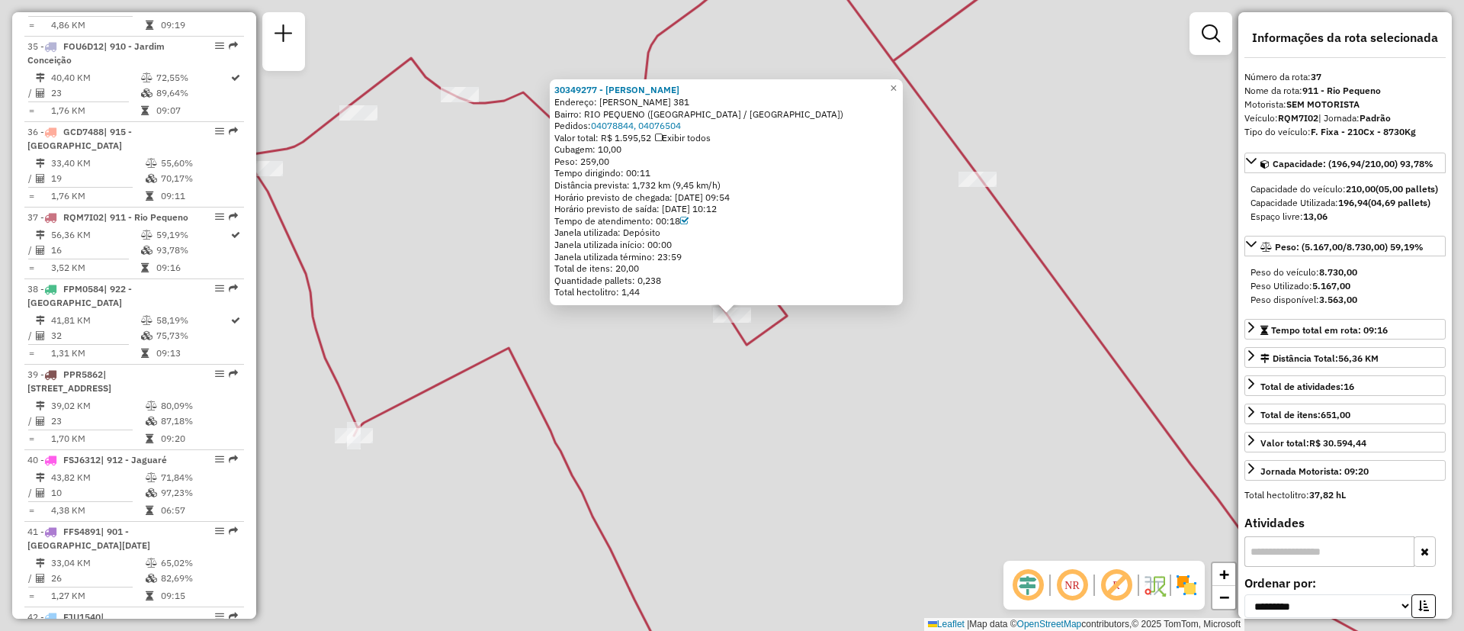
scroll to position [3796, 0]
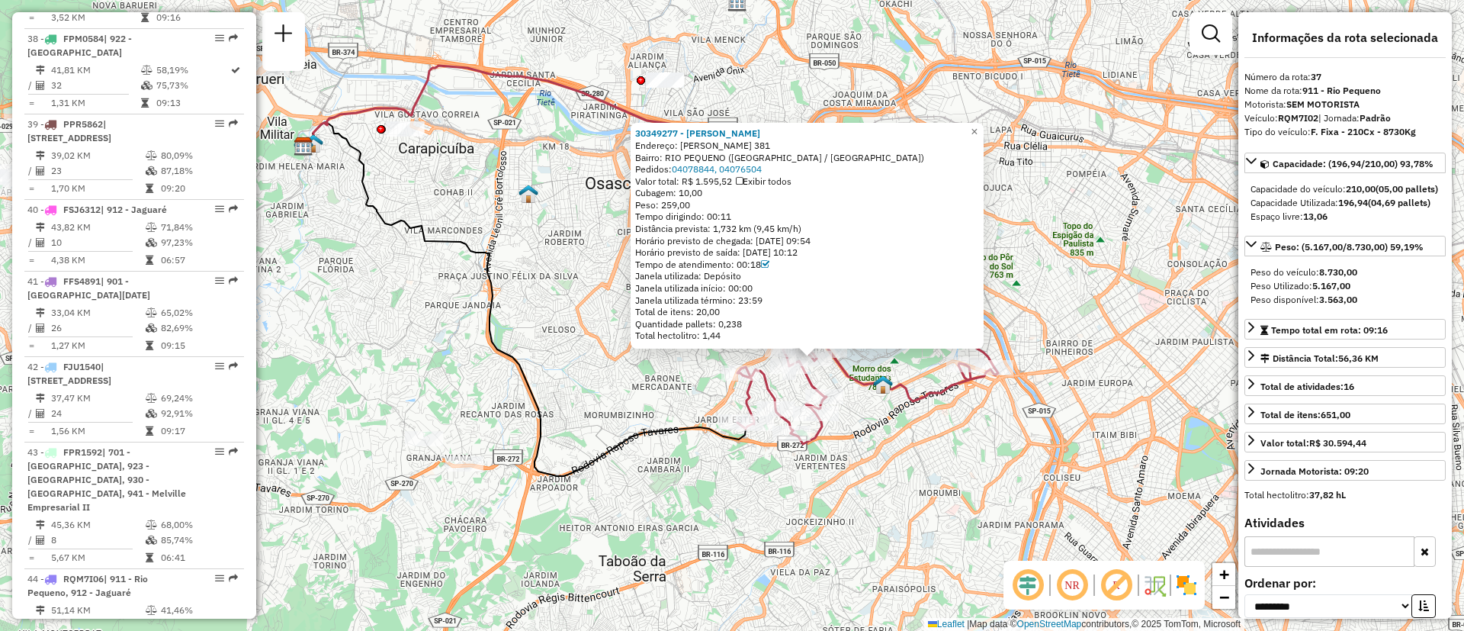
click at [1120, 298] on div "30349277 - [PERSON_NAME]: [PERSON_NAME] 381 Bairro: [GEOGRAPHIC_DATA] ([GEOGRAP…" at bounding box center [732, 315] width 1464 height 631
